Goal: Information Seeking & Learning: Learn about a topic

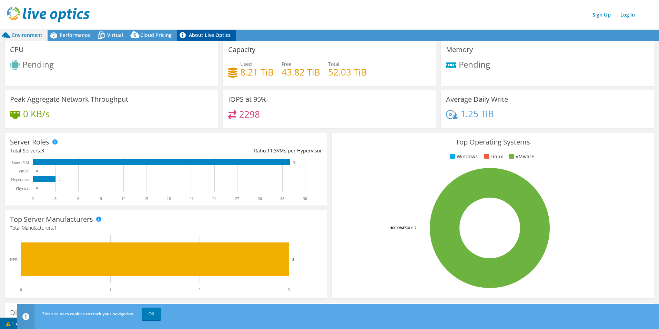
click at [193, 38] on link "About Live Optics" at bounding box center [206, 35] width 59 height 11
click at [145, 310] on link "OK" at bounding box center [151, 313] width 19 height 12
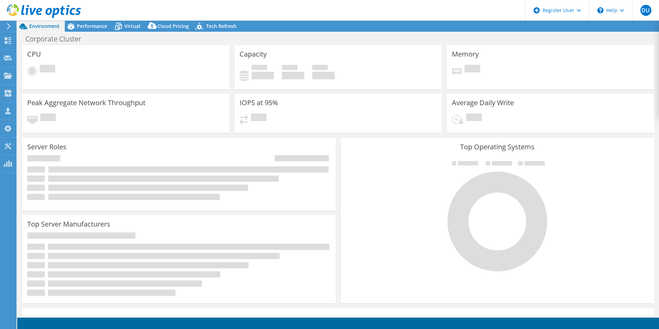
select select "USD"
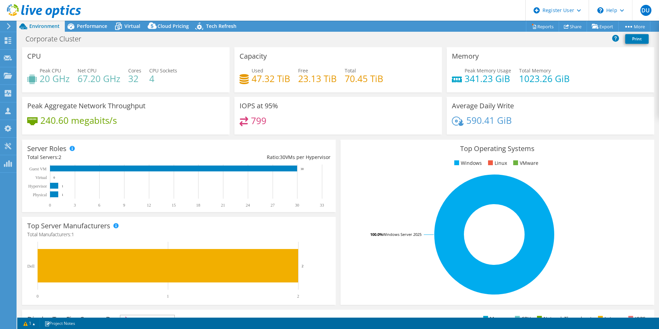
click at [300, 130] on div "799" at bounding box center [338, 123] width 197 height 15
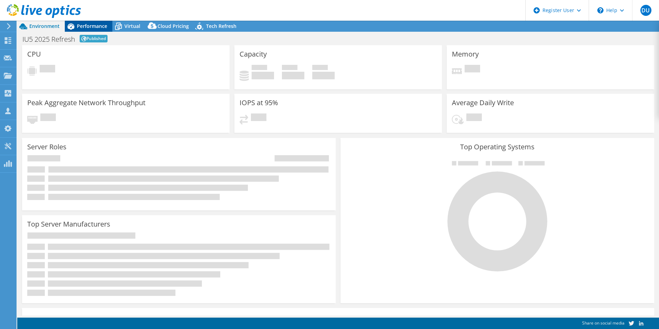
select select "USEast"
select select "USD"
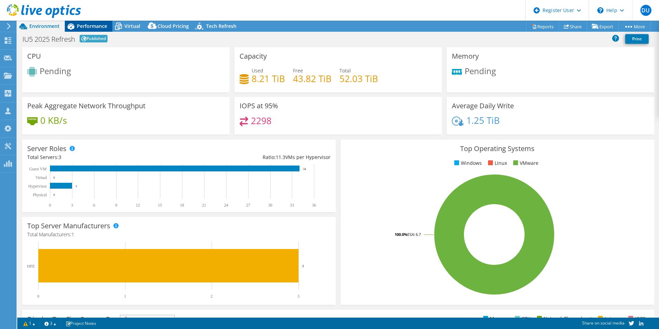
click at [88, 30] on div "Performance" at bounding box center [89, 26] width 48 height 11
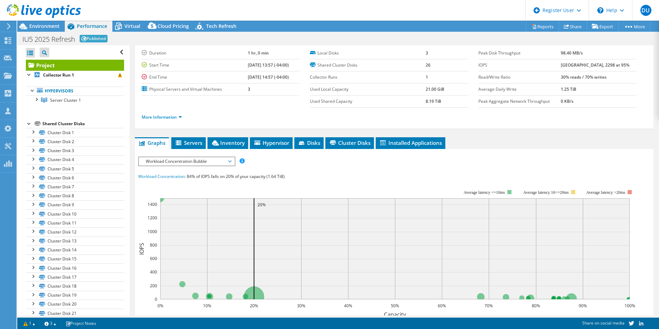
scroll to position [18, 0]
click at [238, 146] on span "Inventory" at bounding box center [228, 143] width 34 height 7
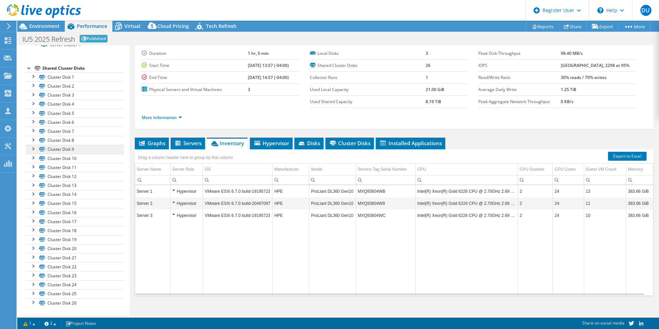
scroll to position [0, 0]
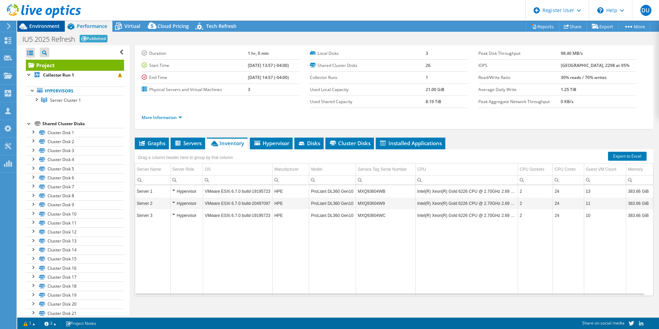
click at [51, 23] on span "Environment" at bounding box center [44, 26] width 30 height 7
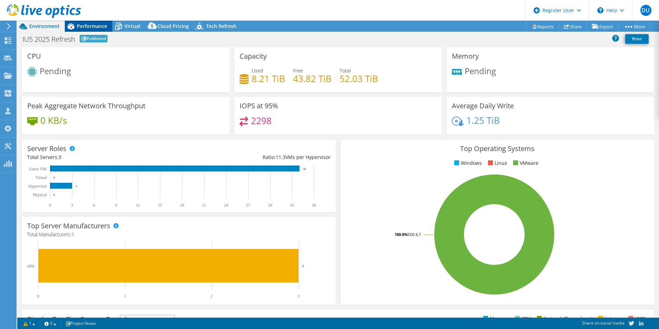
click at [102, 24] on span "Performance" at bounding box center [92, 26] width 30 height 7
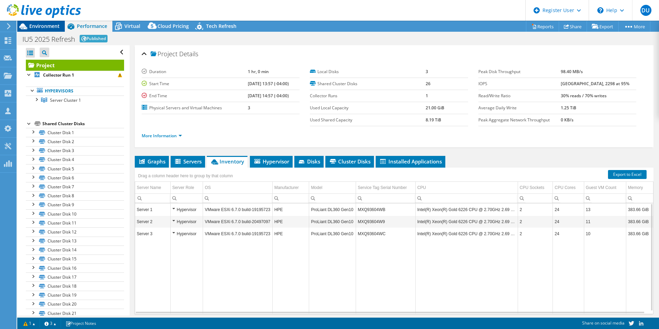
click at [53, 25] on span "Environment" at bounding box center [44, 26] width 30 height 7
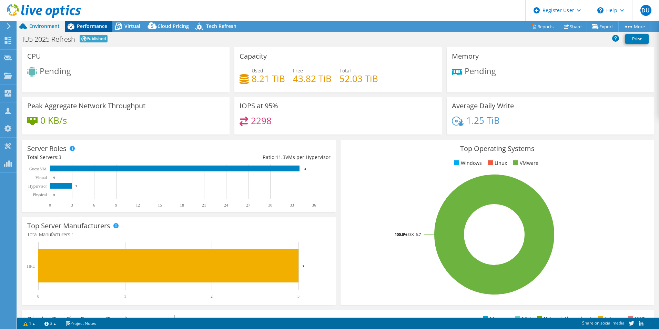
click at [92, 26] on span "Performance" at bounding box center [92, 26] width 30 height 7
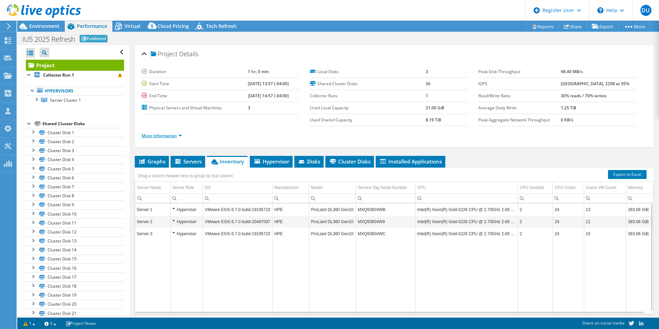
click at [170, 135] on link "More Information" at bounding box center [162, 136] width 40 height 6
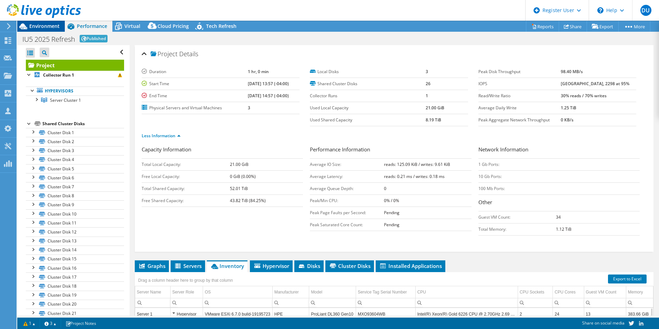
click at [51, 25] on span "Environment" at bounding box center [44, 26] width 30 height 7
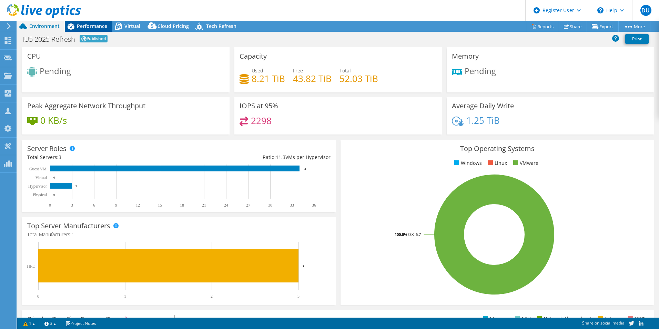
click at [93, 21] on div "DU Dell User Duncan Ulman Duncan.Ulman@dell.com Dell My Profile Log Out \n Help…" at bounding box center [329, 164] width 659 height 329
click at [93, 21] on div "Performance" at bounding box center [89, 26] width 48 height 11
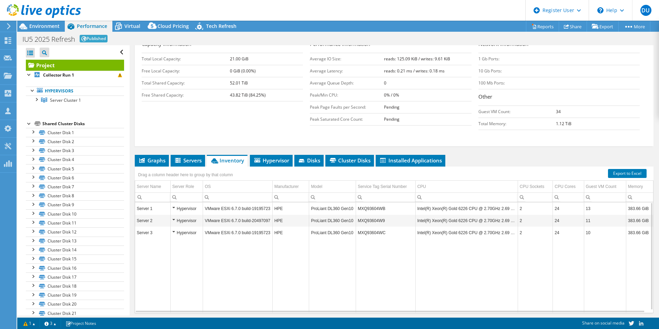
scroll to position [106, 0]
click at [160, 161] on span "Graphs" at bounding box center [151, 159] width 27 height 7
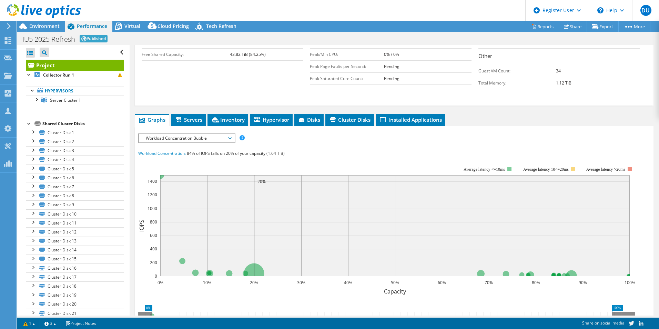
scroll to position [147, 0]
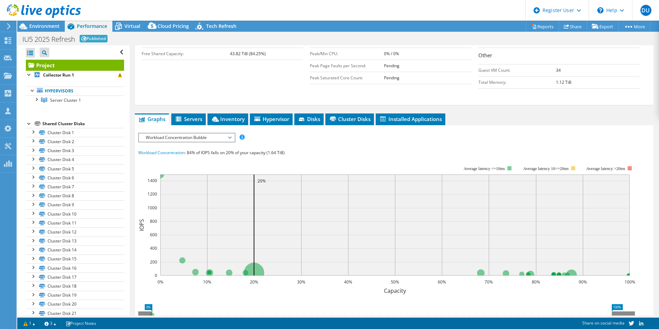
click at [205, 137] on span "Workload Concentration Bubble" at bounding box center [186, 137] width 89 height 8
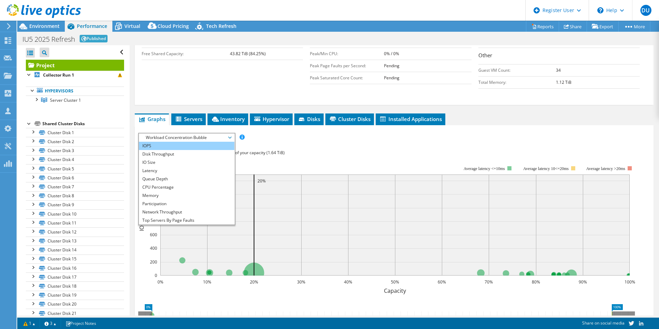
click at [191, 147] on li "IOPS" at bounding box center [186, 146] width 95 height 8
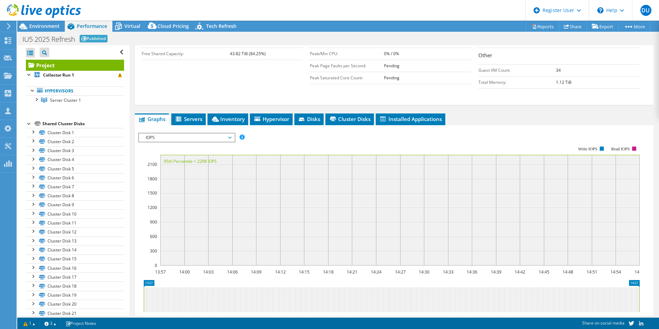
click at [184, 136] on span "IOPS" at bounding box center [186, 137] width 89 height 8
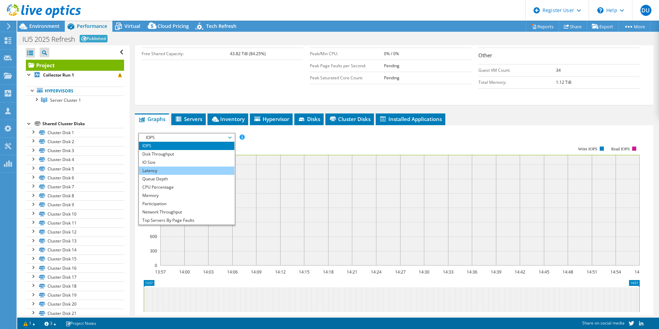
click at [177, 173] on li "Latency" at bounding box center [186, 170] width 95 height 8
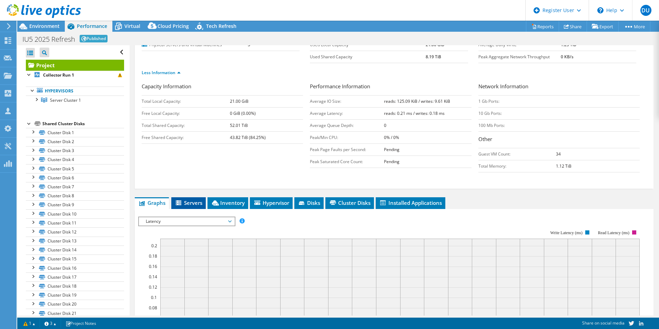
scroll to position [63, 0]
click at [163, 222] on span "Latency" at bounding box center [186, 221] width 89 height 8
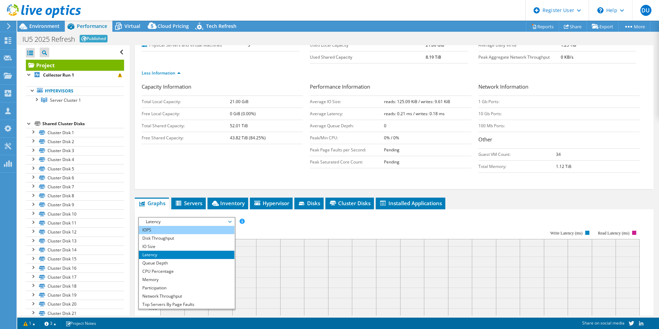
click at [156, 231] on li "IOPS" at bounding box center [186, 230] width 95 height 8
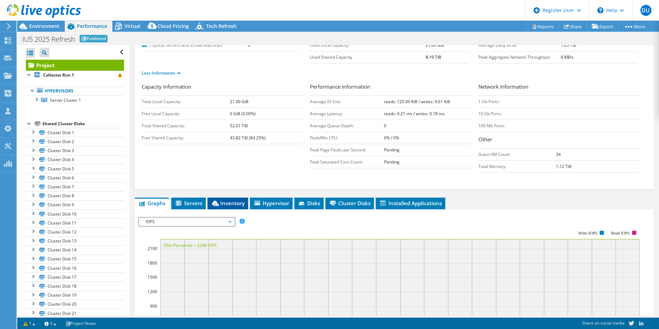
click at [232, 202] on span "Inventory" at bounding box center [228, 203] width 34 height 7
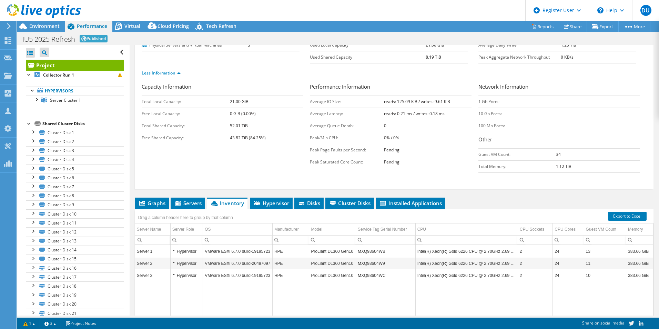
scroll to position [0, 0]
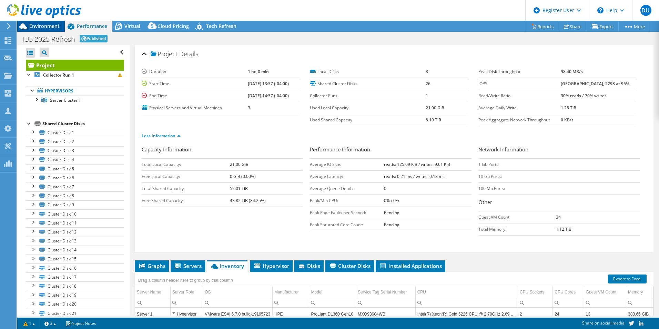
click at [35, 27] on span "Environment" at bounding box center [44, 26] width 30 height 7
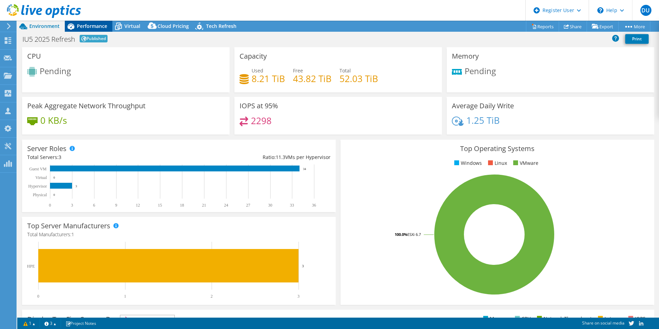
click at [90, 24] on span "Performance" at bounding box center [92, 26] width 30 height 7
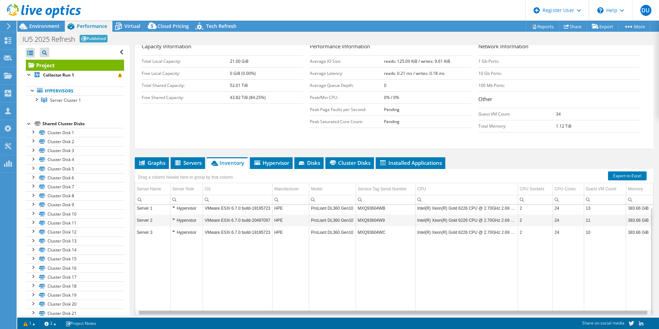
scroll to position [0, 3]
drag, startPoint x: 480, startPoint y: 313, endPoint x: 552, endPoint y: 308, distance: 72.5
click at [552, 308] on body "DU Dell User Duncan Ulman Duncan.Ulman@dell.com Dell My Profile Log Out \n Help…" at bounding box center [329, 164] width 659 height 329
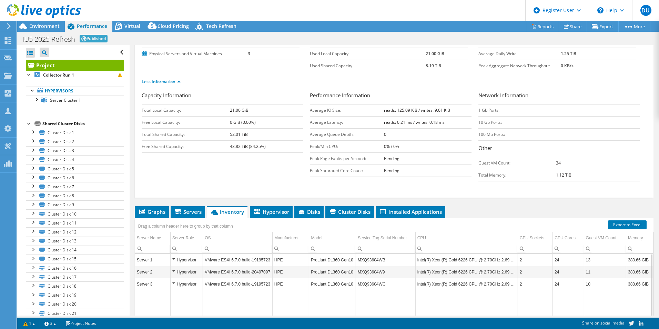
scroll to position [33, 0]
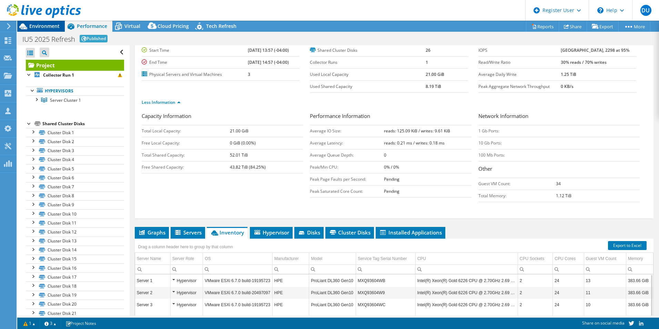
click at [42, 29] on span "Environment" at bounding box center [44, 26] width 30 height 7
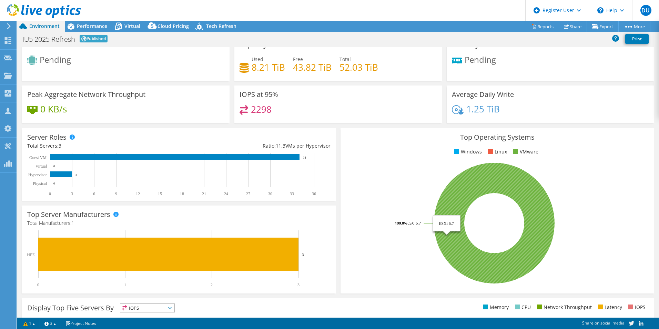
scroll to position [11, 0]
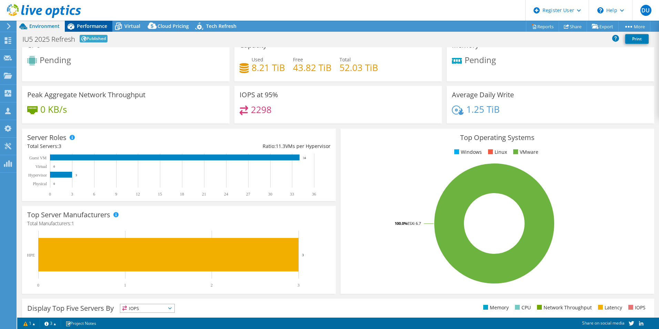
click at [88, 24] on span "Performance" at bounding box center [92, 26] width 30 height 7
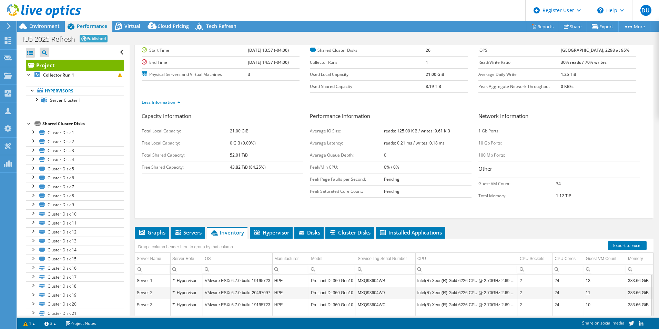
scroll to position [129, 0]
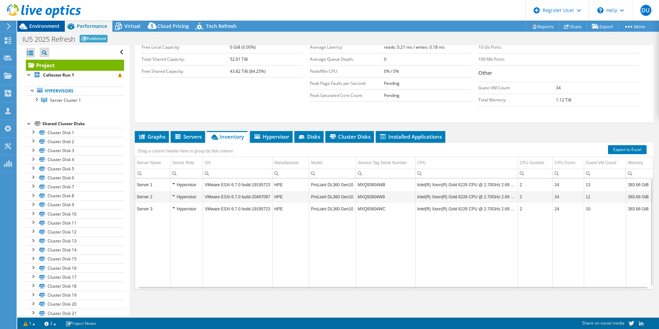
click at [45, 24] on span "Environment" at bounding box center [44, 26] width 30 height 7
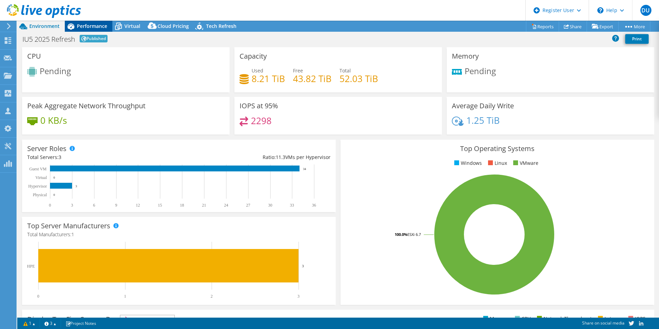
click at [92, 22] on div "Performance" at bounding box center [89, 26] width 48 height 11
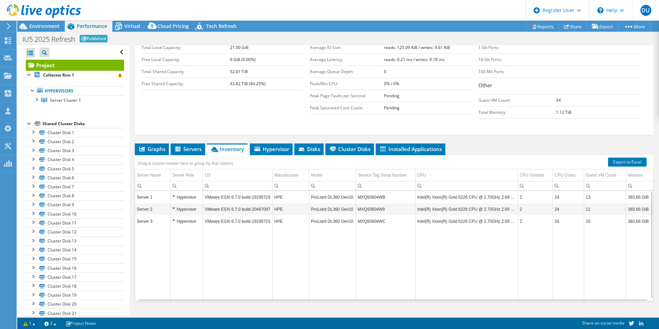
scroll to position [0, 3]
click at [147, 147] on span "Graphs" at bounding box center [151, 148] width 27 height 7
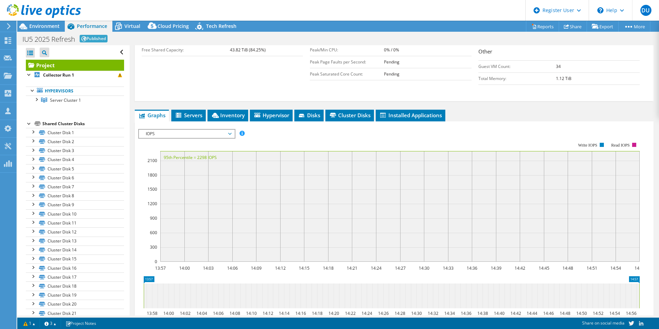
scroll to position [124, 0]
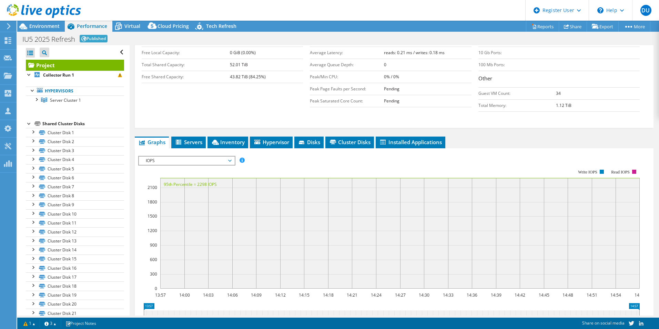
click at [183, 166] on rect at bounding box center [388, 229] width 501 height 138
click at [177, 160] on span "IOPS" at bounding box center [186, 160] width 89 height 8
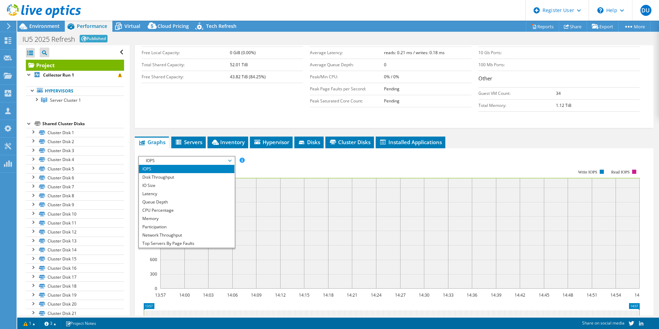
click at [291, 171] on rect at bounding box center [388, 229] width 501 height 138
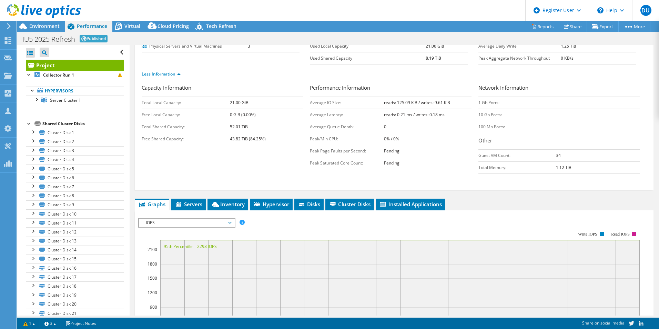
scroll to position [61, 0]
click at [120, 25] on icon at bounding box center [118, 27] width 7 height 6
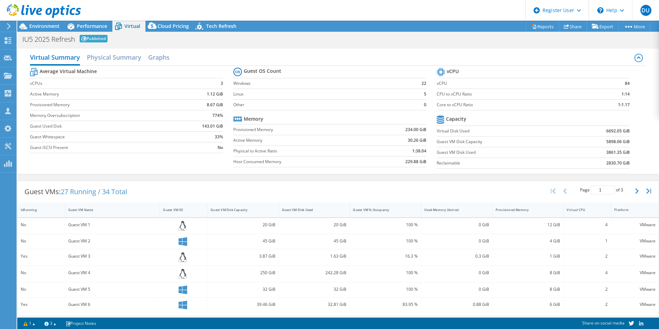
scroll to position [38, 0]
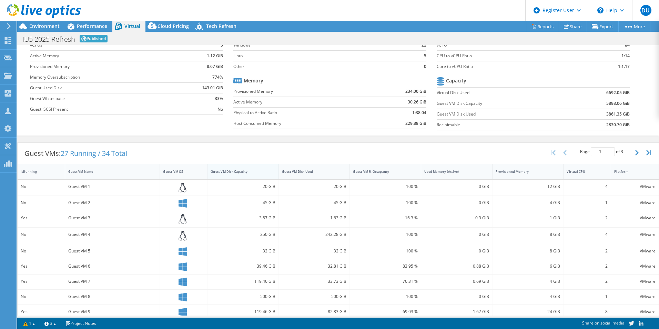
click at [232, 172] on div "Guest VM Disk Capacity" at bounding box center [239, 171] width 57 height 4
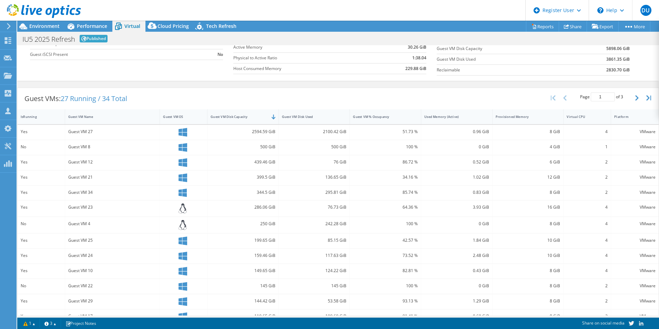
scroll to position [93, 0]
click at [309, 118] on div "Guest VM Disk Used" at bounding box center [310, 116] width 57 height 4
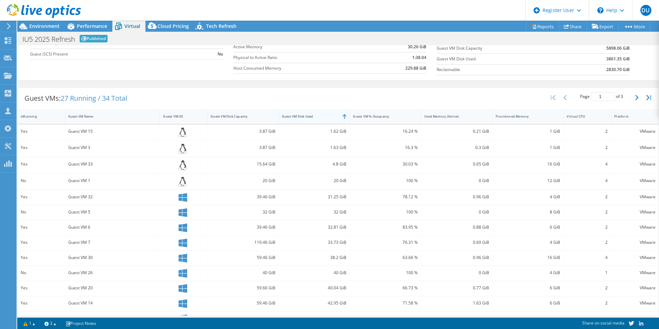
click at [309, 118] on div "Guest VM Disk Used" at bounding box center [310, 116] width 57 height 4
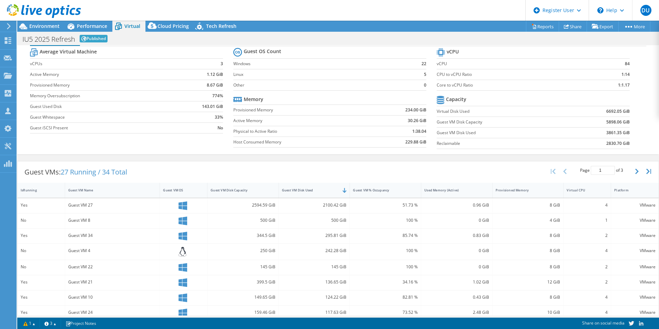
scroll to position [0, 0]
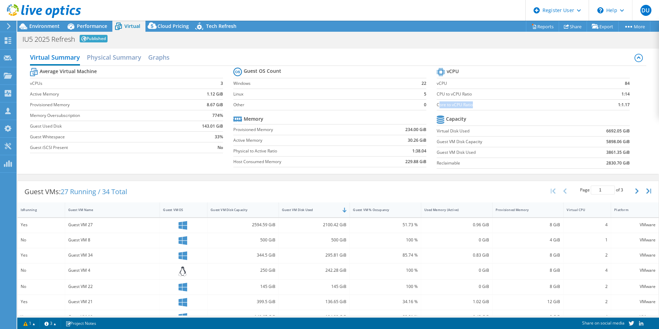
drag, startPoint x: 435, startPoint y: 105, endPoint x: 479, endPoint y: 110, distance: 44.4
click at [479, 110] on td "Core to vCPU Ratio" at bounding box center [511, 104] width 149 height 11
click at [34, 23] on span "Environment" at bounding box center [44, 26] width 30 height 7
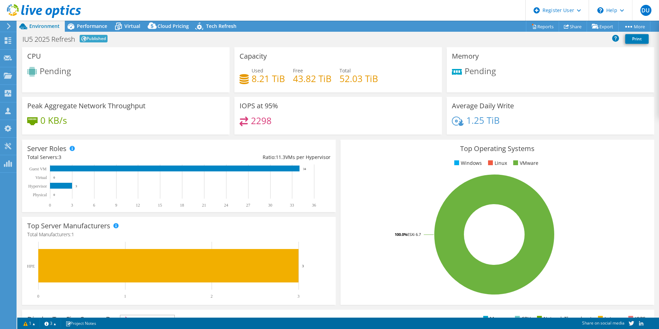
scroll to position [61, 0]
click at [90, 22] on div "Performance" at bounding box center [89, 26] width 48 height 11
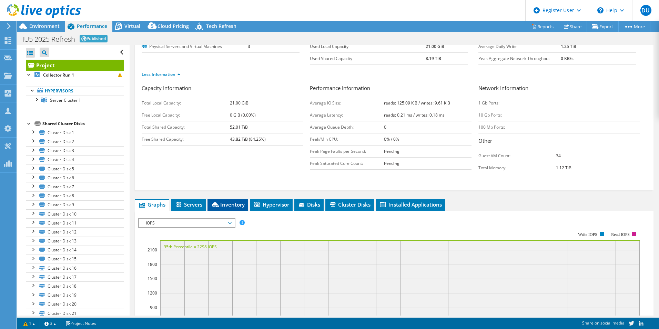
click at [222, 207] on span "Inventory" at bounding box center [228, 204] width 34 height 7
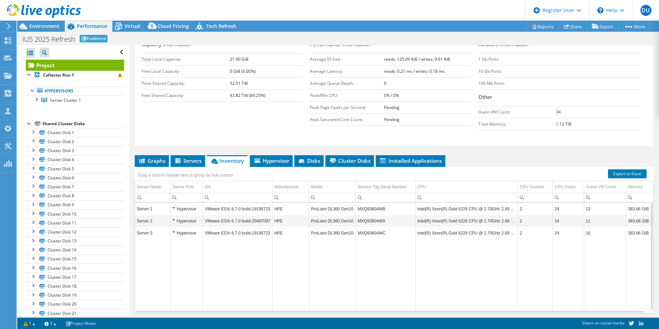
scroll to position [3, 0]
